Goal: Task Accomplishment & Management: Use online tool/utility

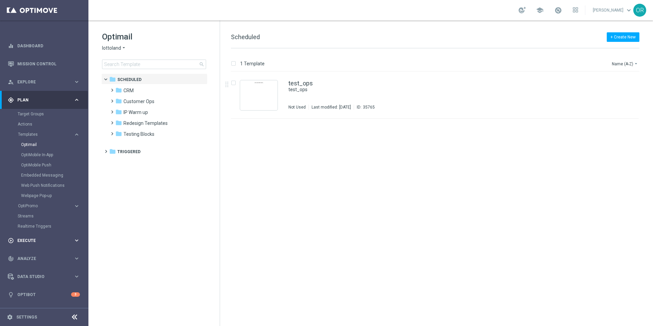
click at [50, 239] on span "Execute" at bounding box center [45, 241] width 56 height 4
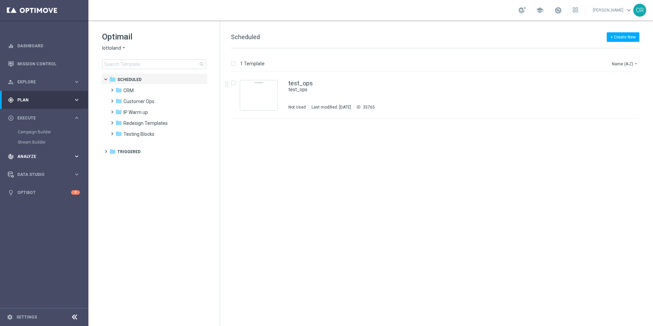
click at [38, 155] on span "Analyze" at bounding box center [45, 156] width 56 height 4
click at [39, 168] on link "Business Performance" at bounding box center [44, 170] width 53 height 5
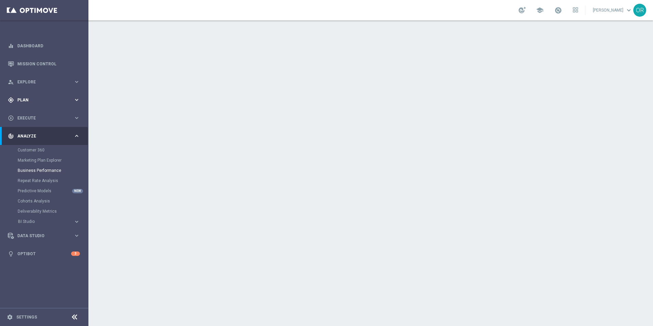
click at [31, 100] on span "Plan" at bounding box center [45, 100] width 56 height 4
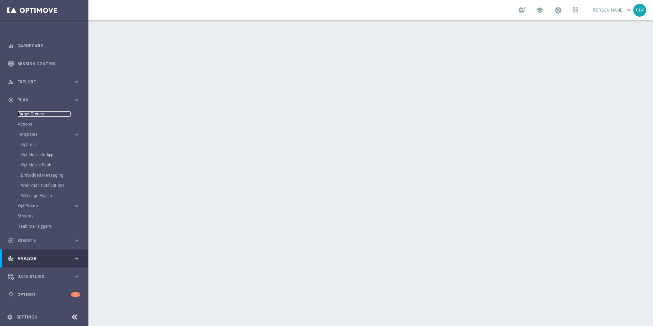
click at [38, 112] on link "Target Groups" at bounding box center [44, 113] width 53 height 5
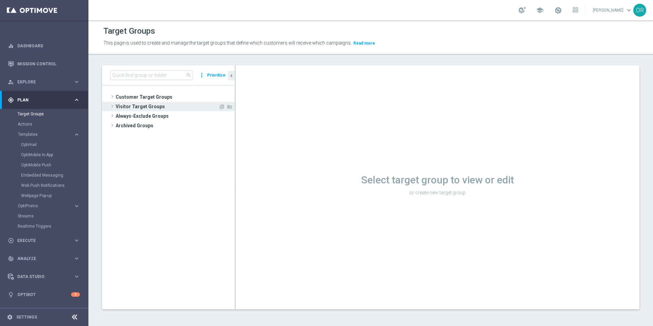
click at [143, 107] on span "Visitor Target Groups" at bounding box center [167, 107] width 103 height 10
click at [158, 117] on span "Converted [DATE]" at bounding box center [175, 117] width 90 height 6
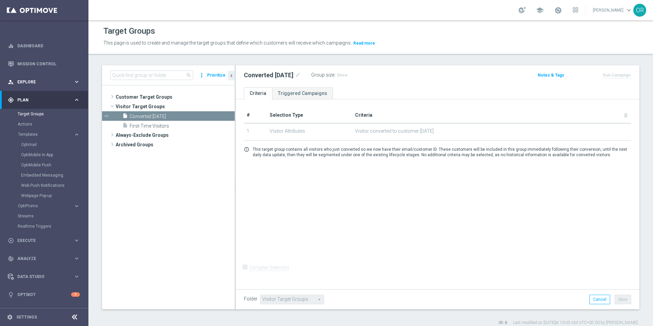
click at [34, 81] on span "Explore" at bounding box center [45, 82] width 56 height 4
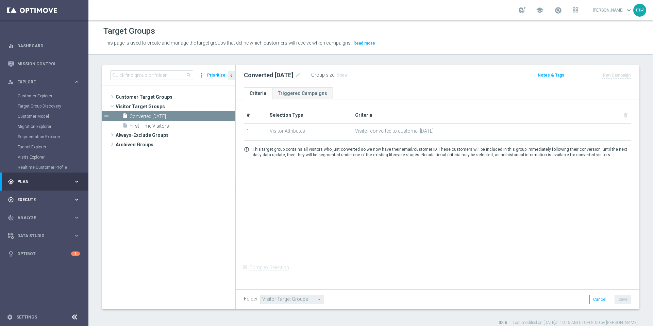
click at [35, 198] on span "Execute" at bounding box center [45, 200] width 56 height 4
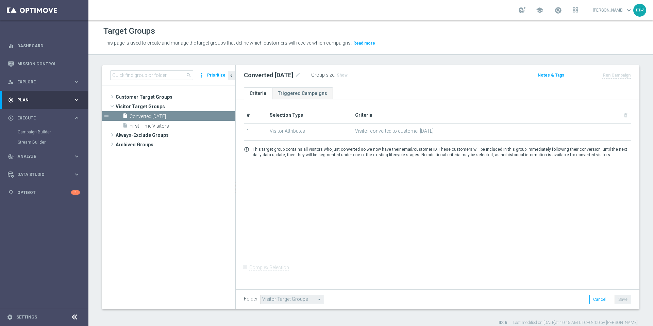
click at [31, 99] on span "Plan" at bounding box center [45, 100] width 56 height 4
click at [31, 317] on link "Settings" at bounding box center [26, 317] width 21 height 4
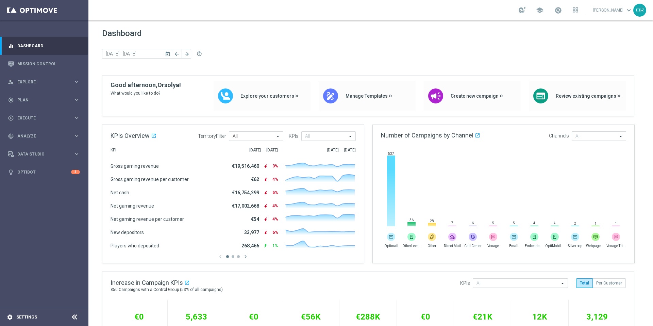
click at [43, 319] on div "settings Settings" at bounding box center [34, 317] width 68 height 6
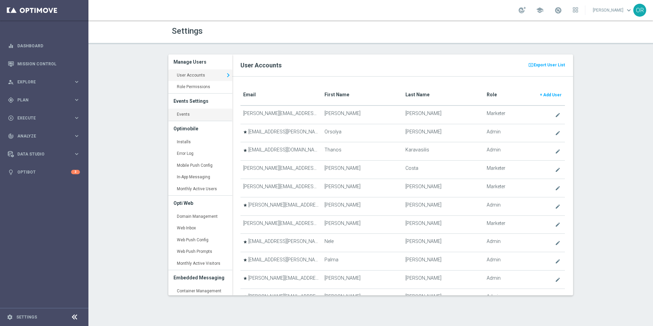
click at [203, 117] on link "Events keyboard_arrow_right" at bounding box center [200, 115] width 64 height 12
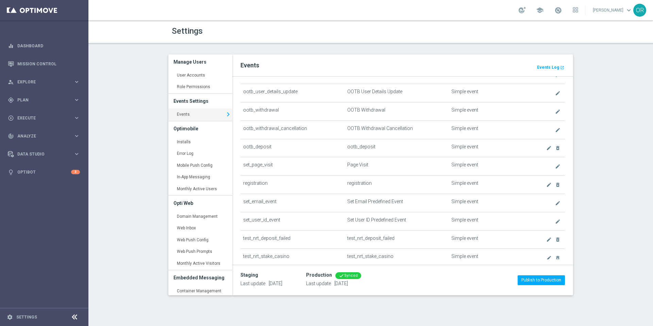
scroll to position [398, 0]
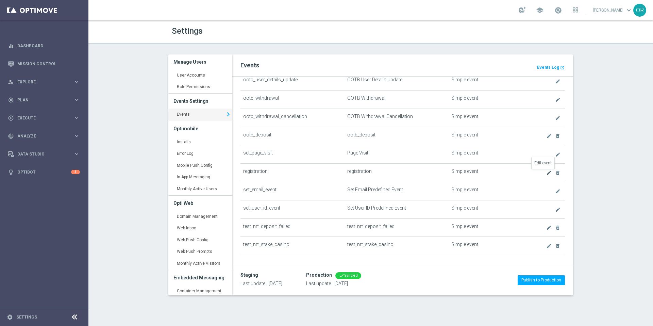
click at [546, 171] on icon "create" at bounding box center [548, 172] width 5 height 5
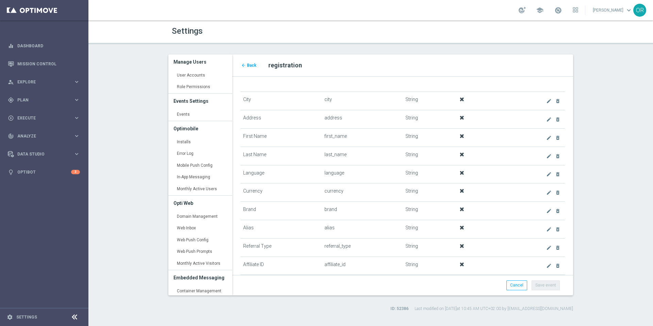
scroll to position [372, 0]
click at [209, 189] on link "Monthly Active Users keyboard_arrow_right" at bounding box center [200, 189] width 64 height 12
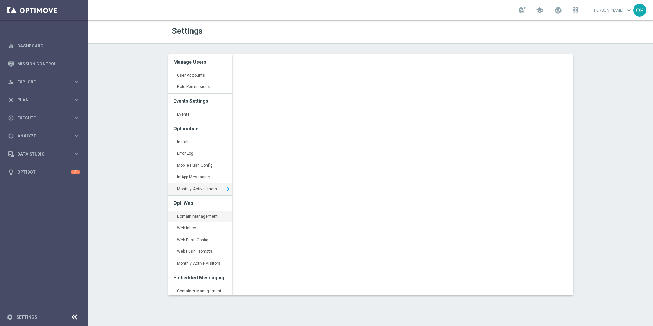
click at [204, 218] on link "Domain Management keyboard_arrow_right" at bounding box center [200, 217] width 64 height 12
click at [197, 119] on link "Events keyboard_arrow_right" at bounding box center [200, 115] width 64 height 12
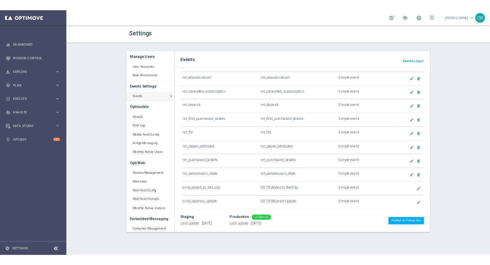
scroll to position [63, 0]
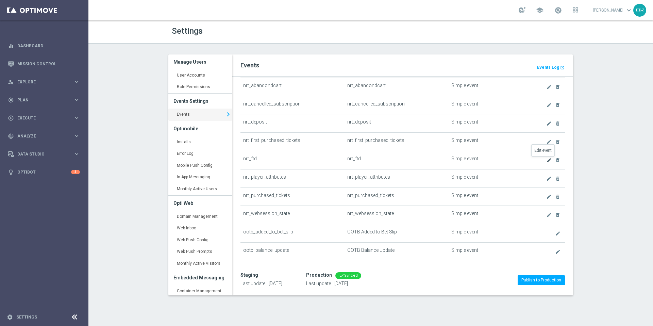
click at [546, 160] on icon "create" at bounding box center [548, 160] width 5 height 5
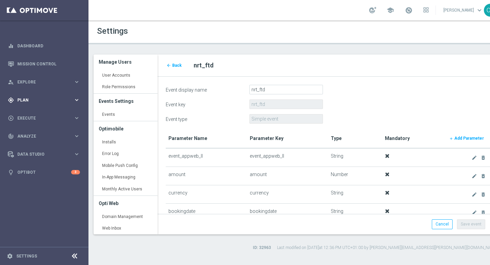
click at [32, 101] on span "Plan" at bounding box center [45, 100] width 56 height 4
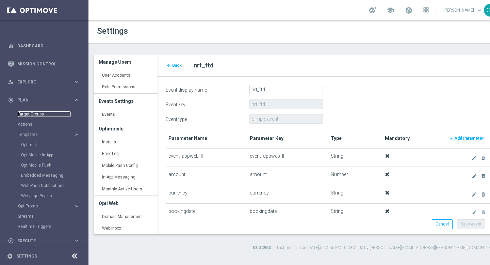
click at [41, 113] on link "Target Groups" at bounding box center [44, 113] width 53 height 5
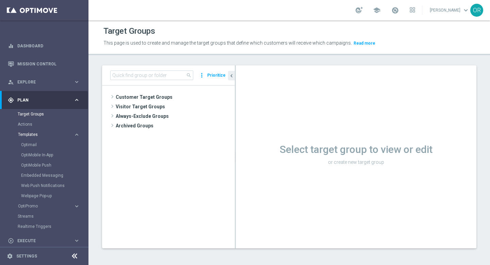
click at [44, 133] on span "Templates" at bounding box center [42, 134] width 49 height 4
click at [42, 146] on link "Optimail" at bounding box center [46, 144] width 50 height 5
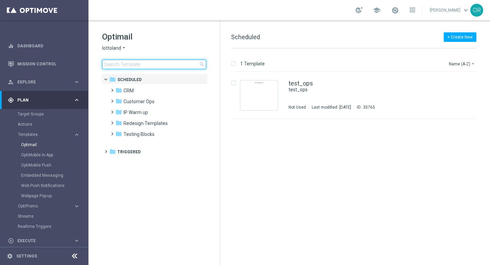
click at [172, 65] on input at bounding box center [154, 65] width 104 height 10
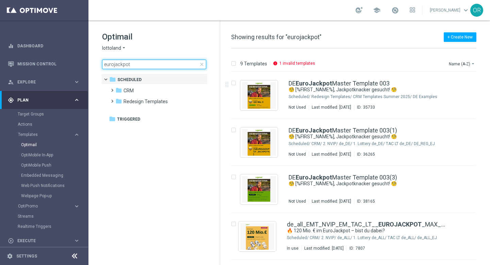
type input "eurojackpot"
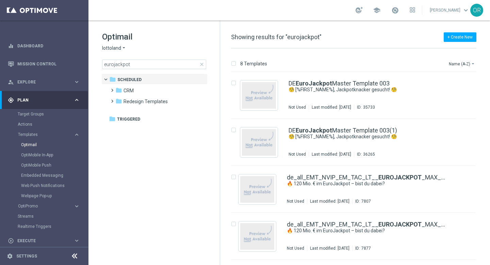
click at [202, 63] on span "close" at bounding box center [201, 64] width 5 height 5
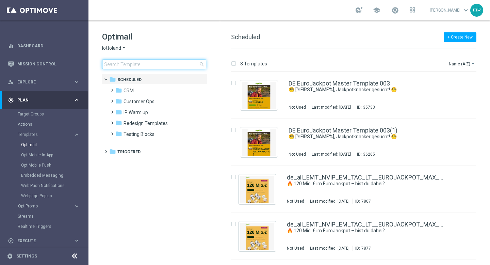
click at [184, 63] on input at bounding box center [154, 65] width 104 height 10
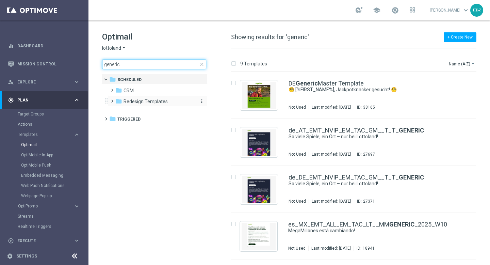
type input "generic"
click at [156, 99] on span "Redesign Templates" at bounding box center [146, 101] width 44 height 6
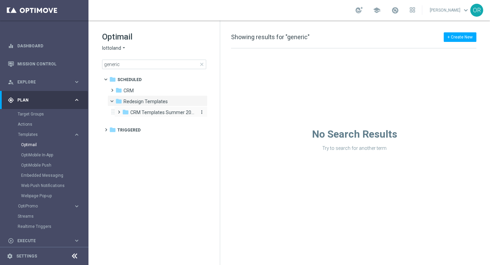
click at [162, 112] on span "CRM Templates Summer 2025" at bounding box center [162, 112] width 64 height 6
click at [163, 124] on span "DE Examples" at bounding box center [151, 123] width 28 height 6
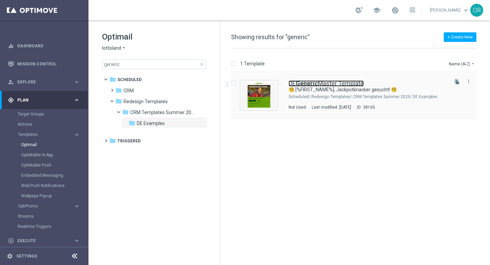
click at [313, 82] on b "Generic" at bounding box center [307, 83] width 22 height 7
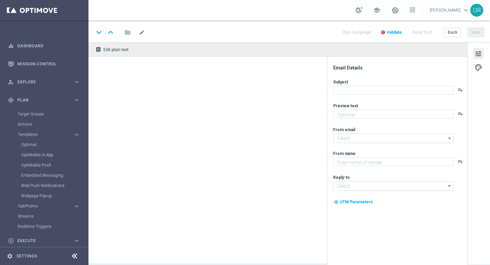
type textarea "Heute 30 % Rabatt auf dein Los"
type input "mail@crm.lottoland.com"
type textarea "Lottoland"
type input "service@lottoland.com"
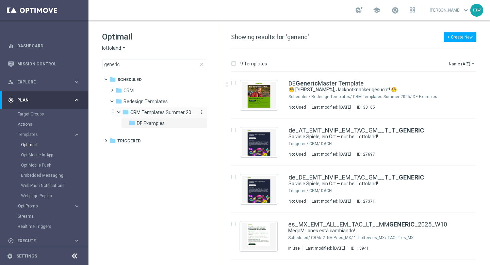
click at [170, 110] on span "CRM Templates Summer 2025" at bounding box center [162, 112] width 64 height 6
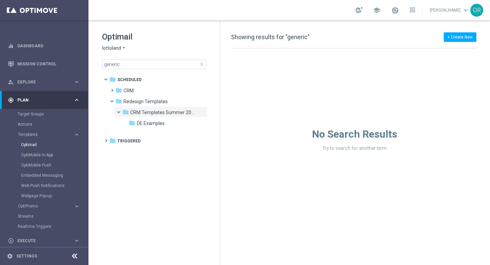
click at [203, 64] on span "close" at bounding box center [201, 64] width 5 height 5
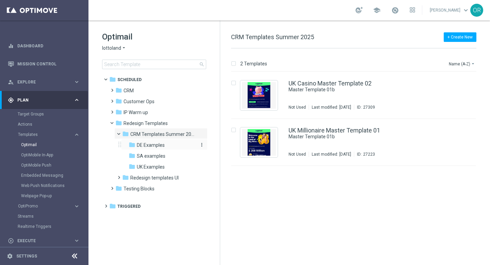
click at [155, 148] on div "folder DE Examples" at bounding box center [162, 145] width 67 height 8
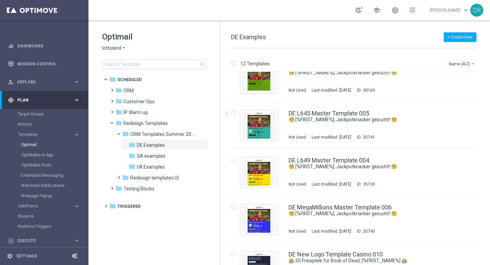
scroll to position [205, 0]
